Goal: Information Seeking & Learning: Learn about a topic

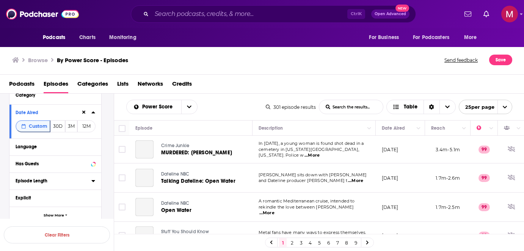
scroll to position [68, 0]
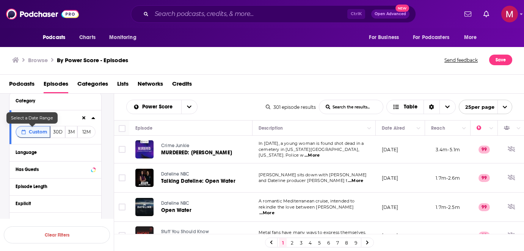
click at [35, 130] on span "Custom" at bounding box center [38, 132] width 19 height 6
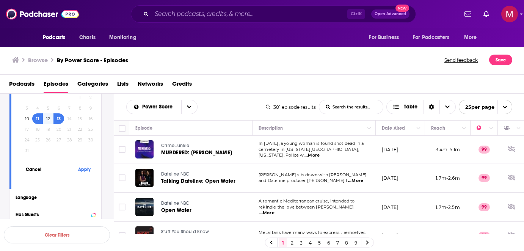
scroll to position [114, 0]
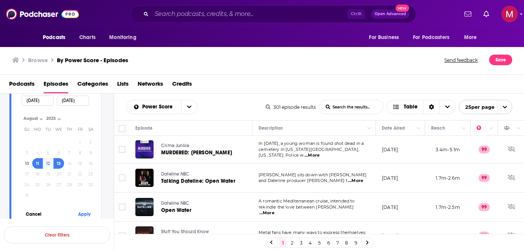
click at [37, 121] on select "August" at bounding box center [41, 118] width 38 height 6
drag, startPoint x: 36, startPoint y: 119, endPoint x: 34, endPoint y: 104, distance: 15.6
click at [34, 104] on div "[DATE] [DATE] [DATE] Month: August August Year: 2025 2025 Su Mo Tu We Th Fr Sa …" at bounding box center [56, 157] width 80 height 130
click at [34, 102] on input "[DATE]" at bounding box center [38, 100] width 32 height 10
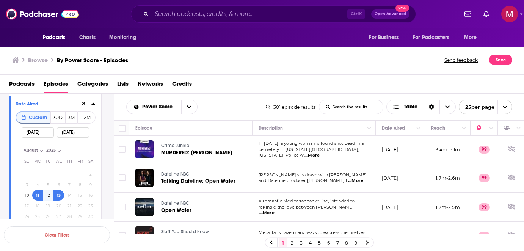
scroll to position [77, 0]
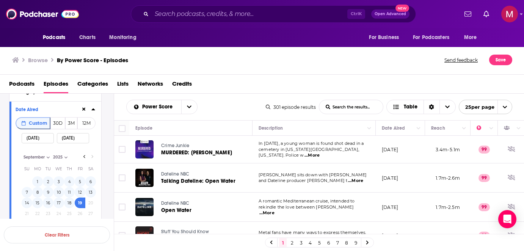
type input "[DATE]"
click at [69, 140] on input "[DATE]" at bounding box center [73, 138] width 32 height 10
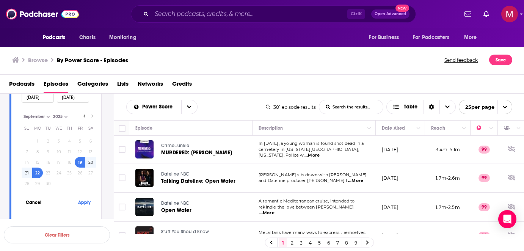
scroll to position [118, 0]
type input "[DATE]"
click at [83, 199] on button "Apply" at bounding box center [84, 201] width 23 height 14
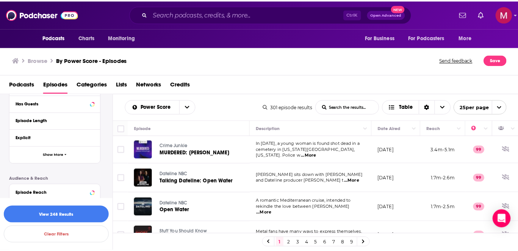
scroll to position [136, 0]
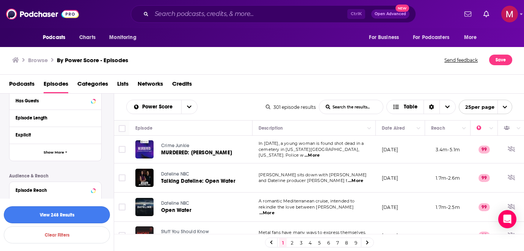
click at [63, 213] on button "View 248 Results" at bounding box center [57, 214] width 106 height 17
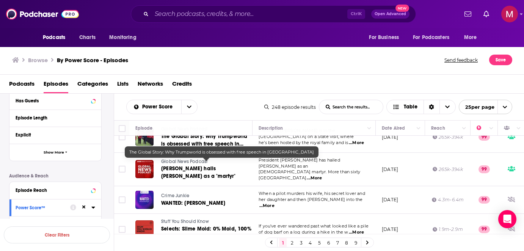
scroll to position [175, 0]
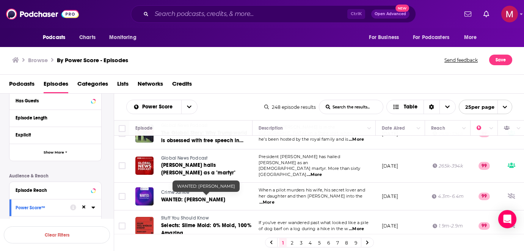
click at [191, 196] on span "WANTED: [PERSON_NAME]" at bounding box center [193, 199] width 64 height 6
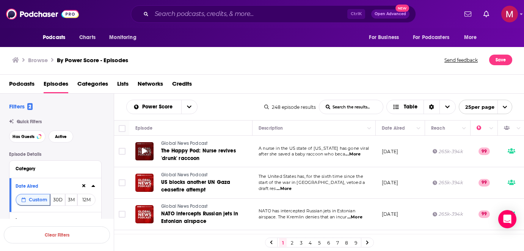
click at [146, 149] on icon at bounding box center [144, 151] width 5 height 6
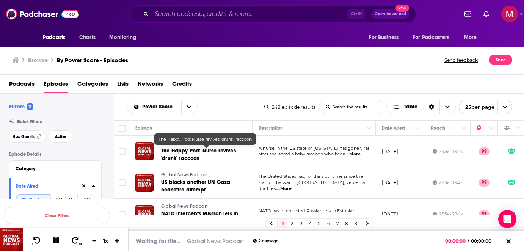
click at [182, 152] on span "The Happy Pod: Nurse revives 'drunk' raccoon" at bounding box center [198, 154] width 75 height 14
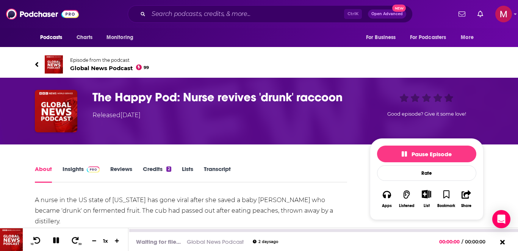
click at [58, 237] on icon at bounding box center [56, 240] width 9 height 7
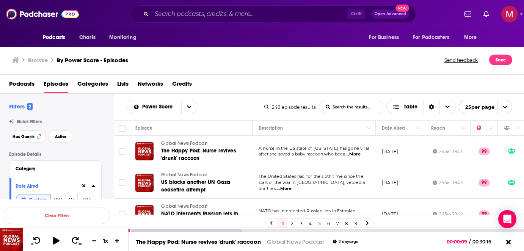
click at [62, 242] on button at bounding box center [56, 240] width 14 height 11
click at [62, 242] on button at bounding box center [56, 240] width 13 height 9
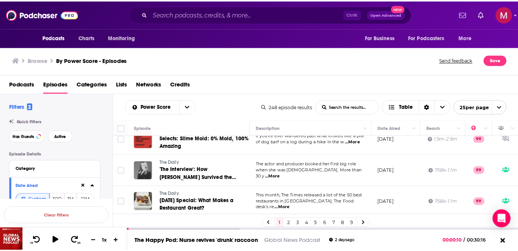
scroll to position [262, 0]
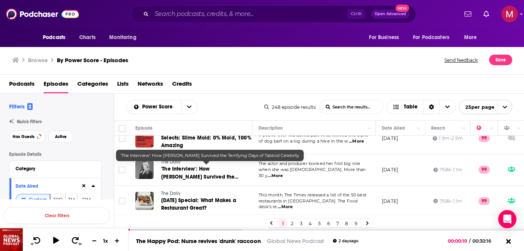
click at [172, 174] on span "'The Interview': How [PERSON_NAME] Survived the Terrifying Days of Tabloid Cele…" at bounding box center [205, 177] width 88 height 22
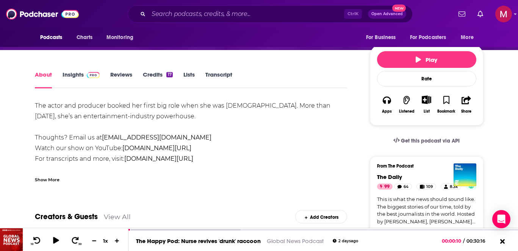
scroll to position [101, 0]
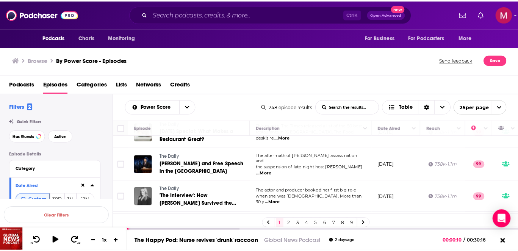
scroll to position [296, 0]
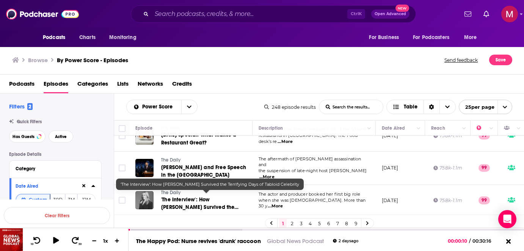
click at [170, 197] on span "'The Interview': How [PERSON_NAME] Survived the Terrifying Days of Tabloid Cele…" at bounding box center [205, 207] width 88 height 22
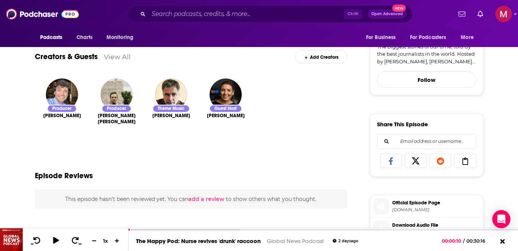
scroll to position [255, 0]
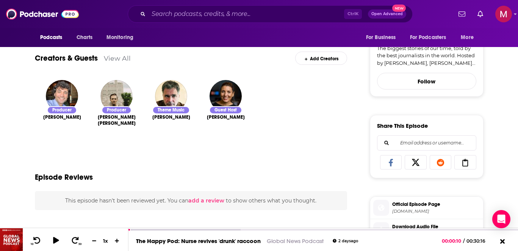
click at [125, 60] on link "View All" at bounding box center [117, 58] width 27 height 8
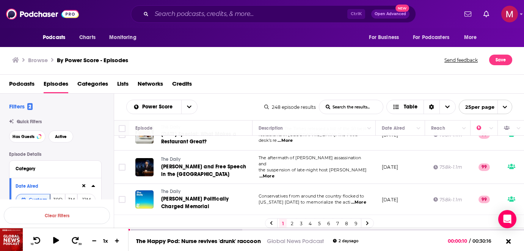
scroll to position [327, 0]
